Goal: Task Accomplishment & Management: Manage account settings

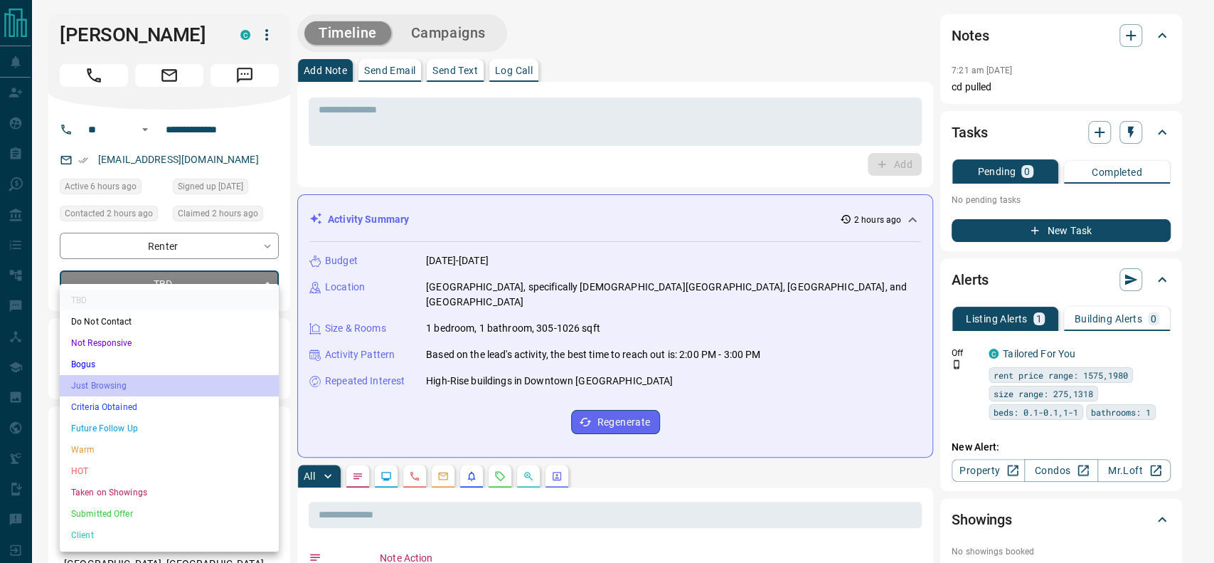
click at [102, 381] on li "Just Browsing" at bounding box center [169, 385] width 219 height 21
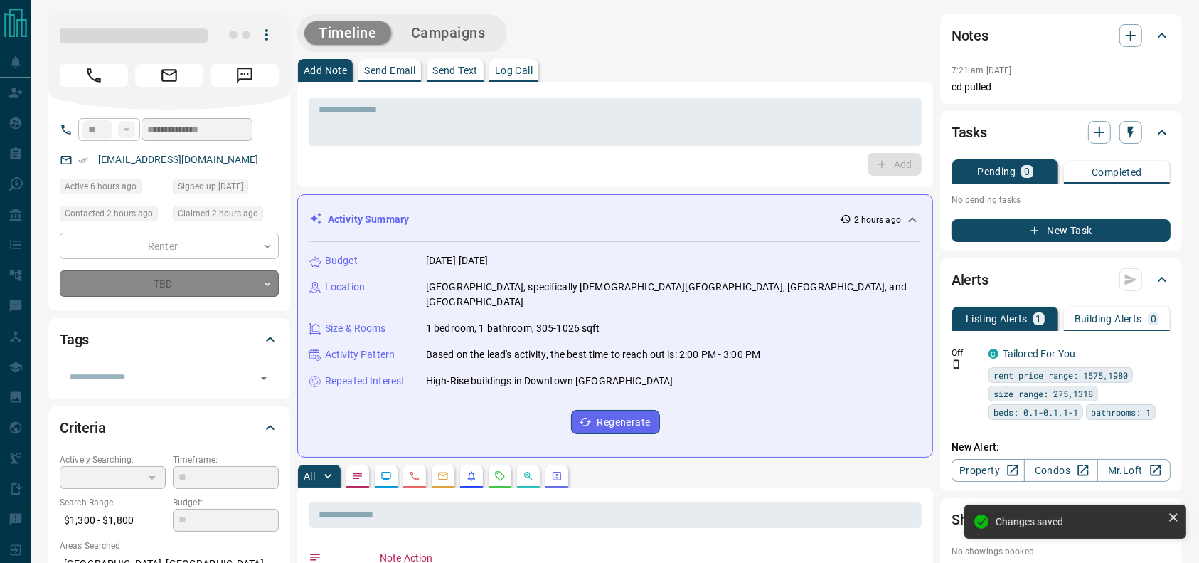
type input "*"
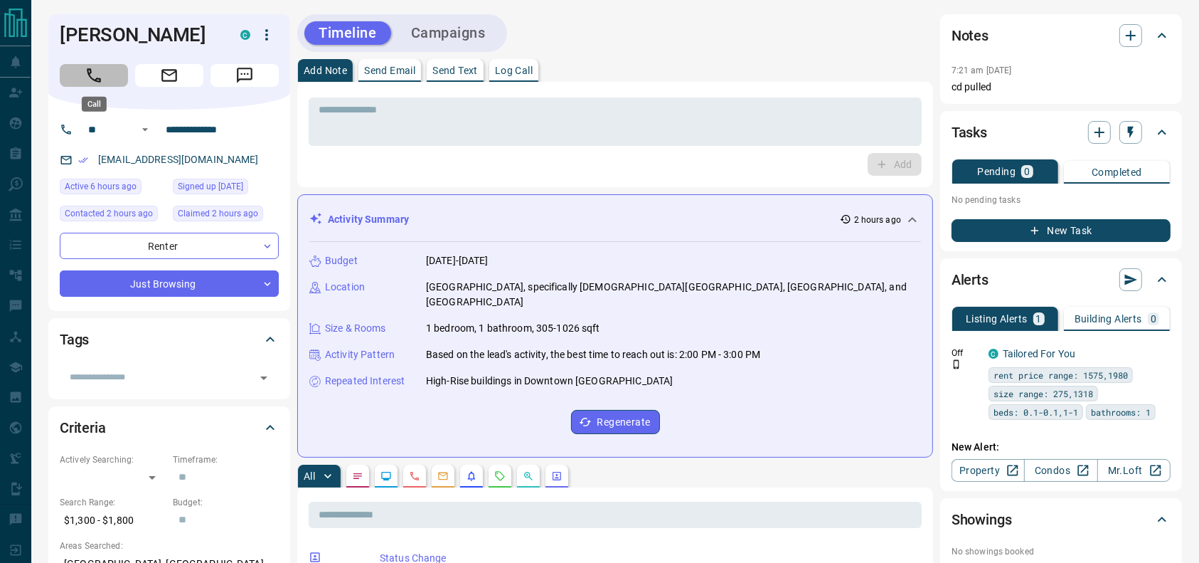
click at [66, 69] on button "Call" at bounding box center [94, 75] width 68 height 23
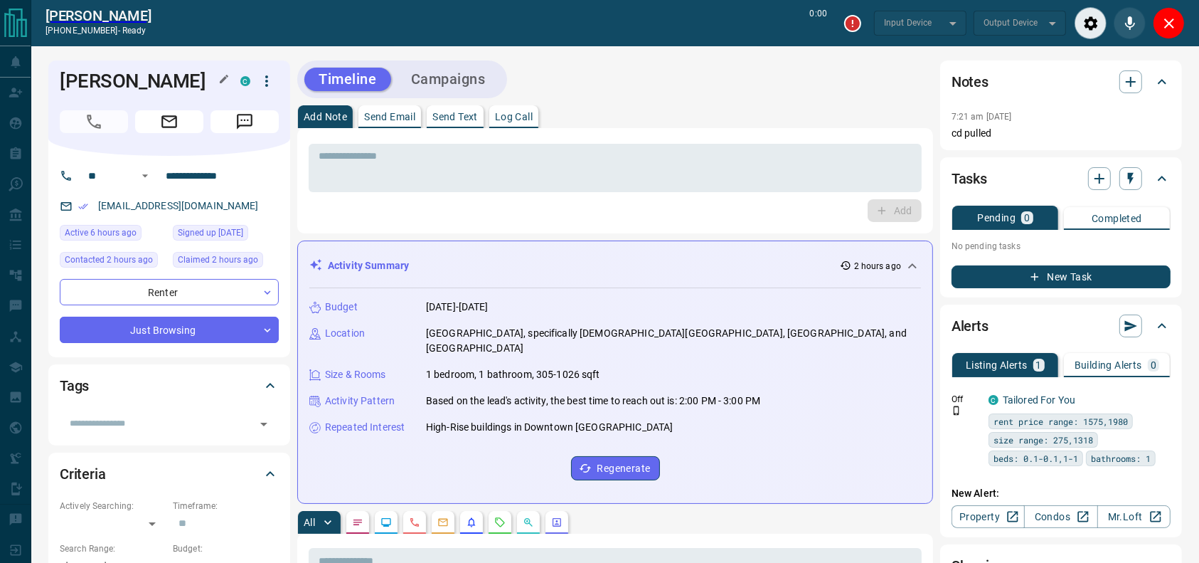
type input "*******"
click at [359, 168] on textarea at bounding box center [615, 168] width 593 height 36
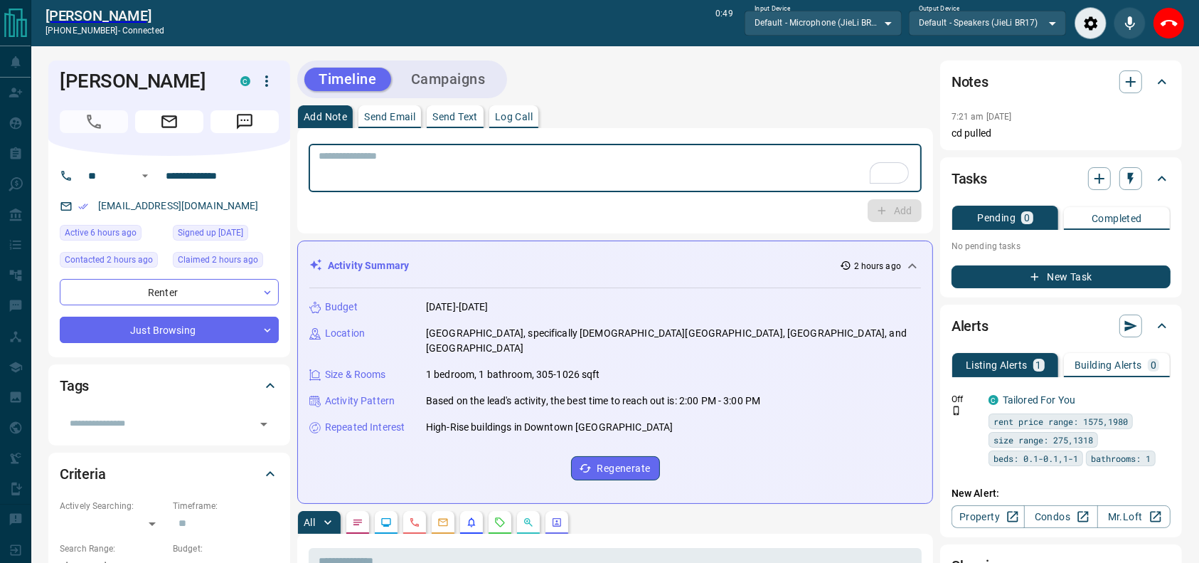
click at [737, 87] on div "Timeline Campaigns" at bounding box center [615, 79] width 636 height 38
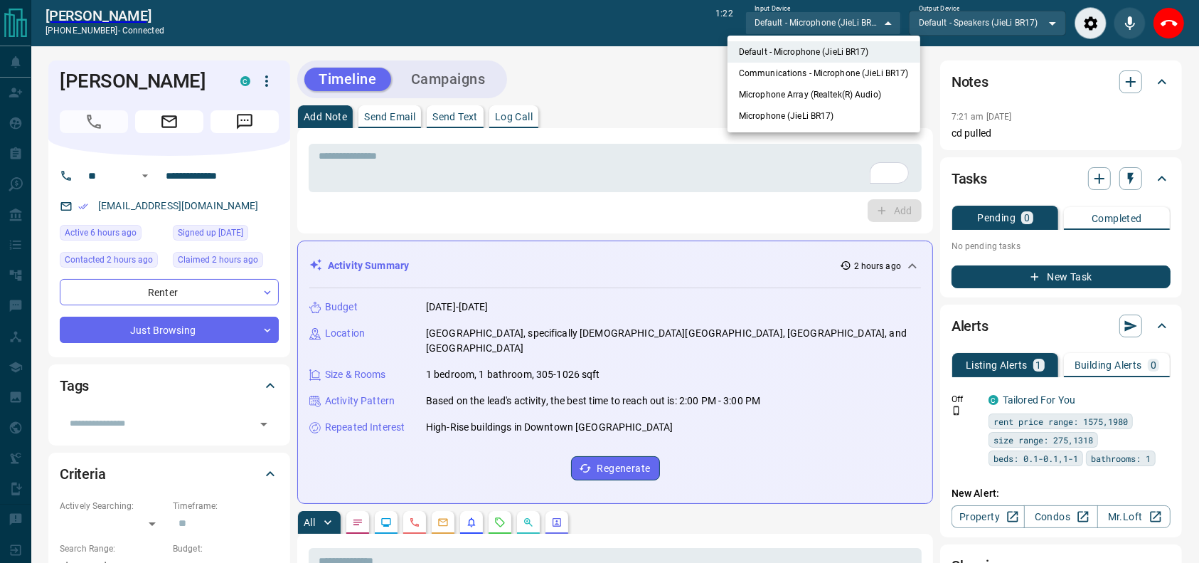
click at [657, 132] on div at bounding box center [599, 281] width 1199 height 563
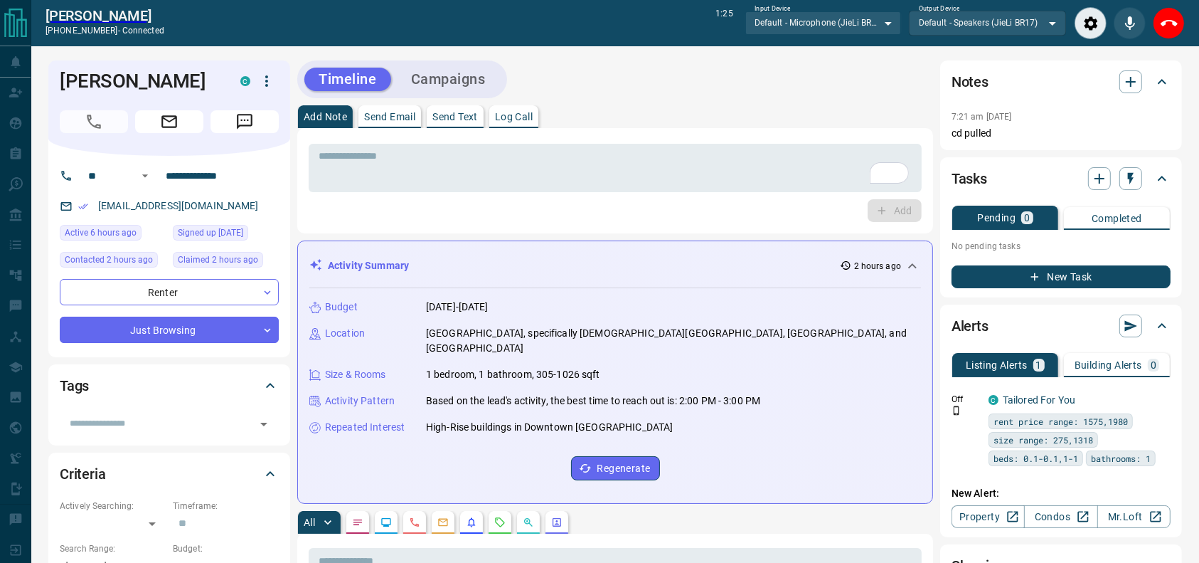
click at [814, 120] on div "Add Note Send Email Send Text Log Call" at bounding box center [615, 116] width 636 height 23
click at [738, 125] on div "Add Note Send Email Send Text Log Call" at bounding box center [615, 116] width 636 height 23
click at [738, 109] on div "Add Note Send Email Send Text Log Call" at bounding box center [615, 116] width 636 height 23
click at [1187, 20] on div "[PERSON_NAME] [PHONE_NUMBER] - disconnected 1:30 Input Device Default - Microph…" at bounding box center [615, 23] width 1168 height 46
click at [1168, 14] on button "Close" at bounding box center [1169, 23] width 32 height 32
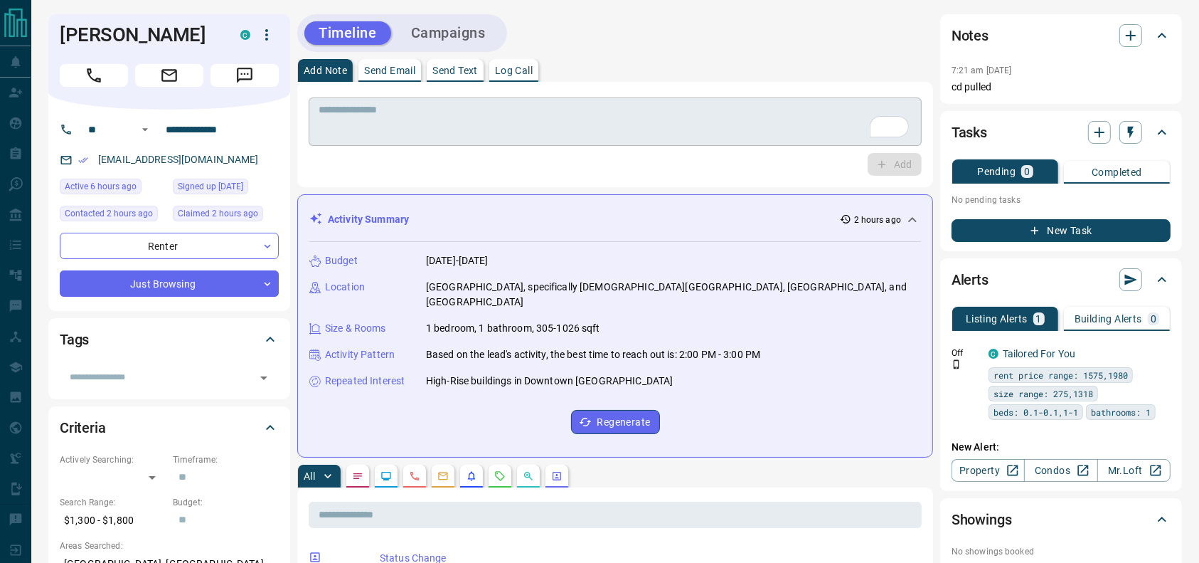
drag, startPoint x: 796, startPoint y: 107, endPoint x: 781, endPoint y: 122, distance: 21.6
click at [781, 122] on textarea "To enrich screen reader interactions, please activate Accessibility in Grammarl…" at bounding box center [615, 122] width 593 height 36
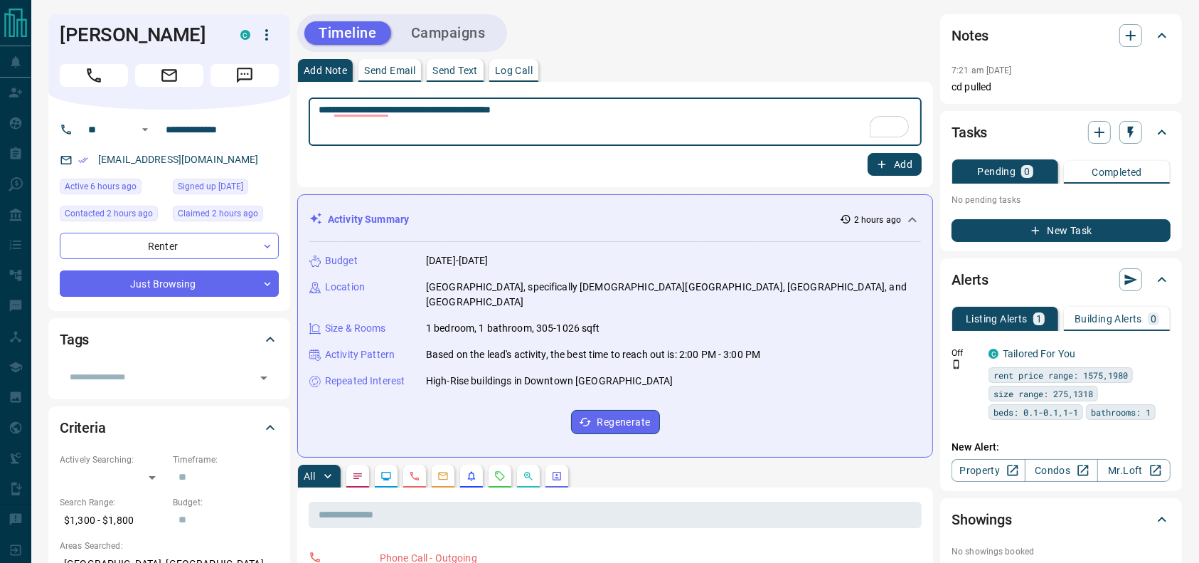
type textarea "**********"
click at [874, 160] on button "Add" at bounding box center [895, 164] width 54 height 23
